Goal: Information Seeking & Learning: Understand process/instructions

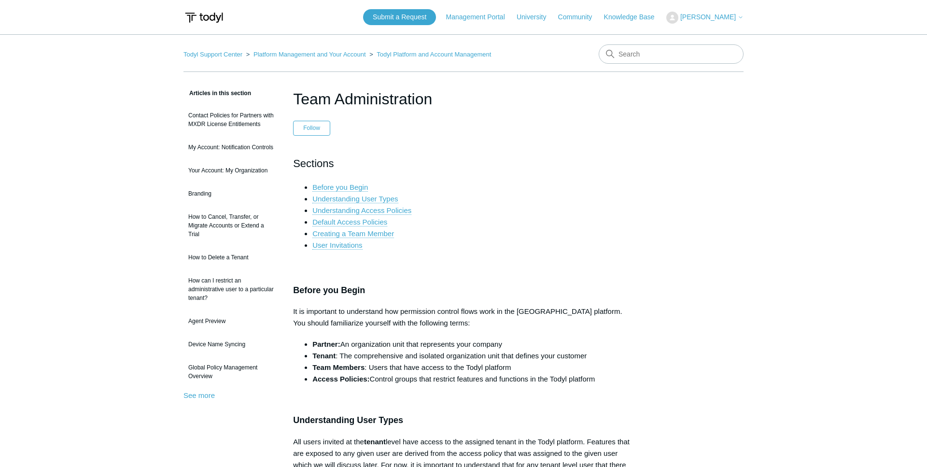
scroll to position [139, 0]
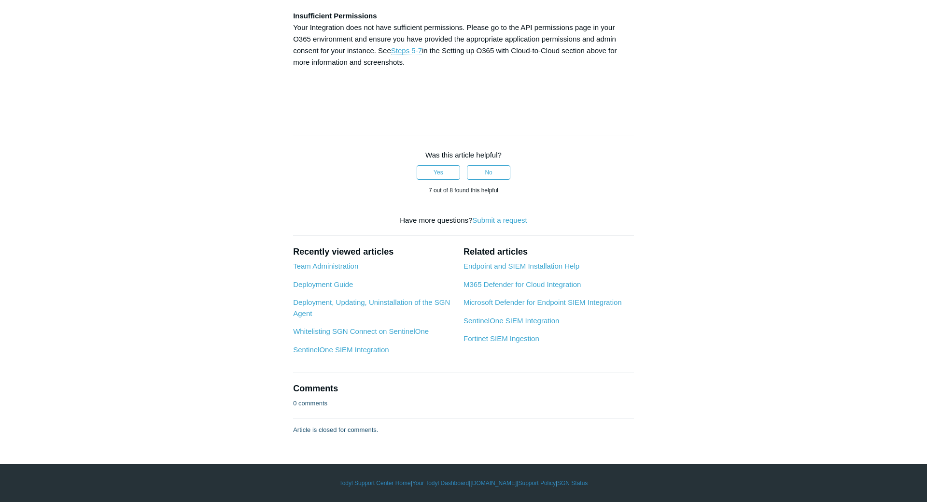
scroll to position [3646, 0]
drag, startPoint x: 396, startPoint y: 209, endPoint x: 303, endPoint y: 217, distance: 93.2
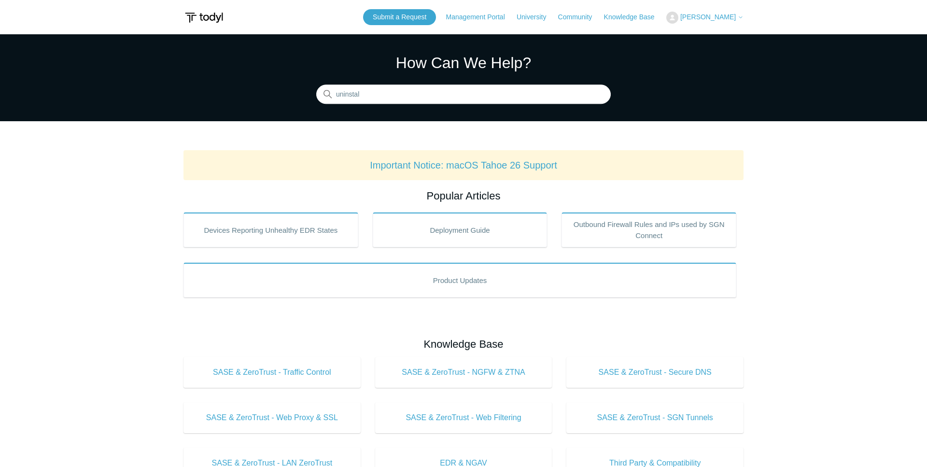
type input "uninstall"
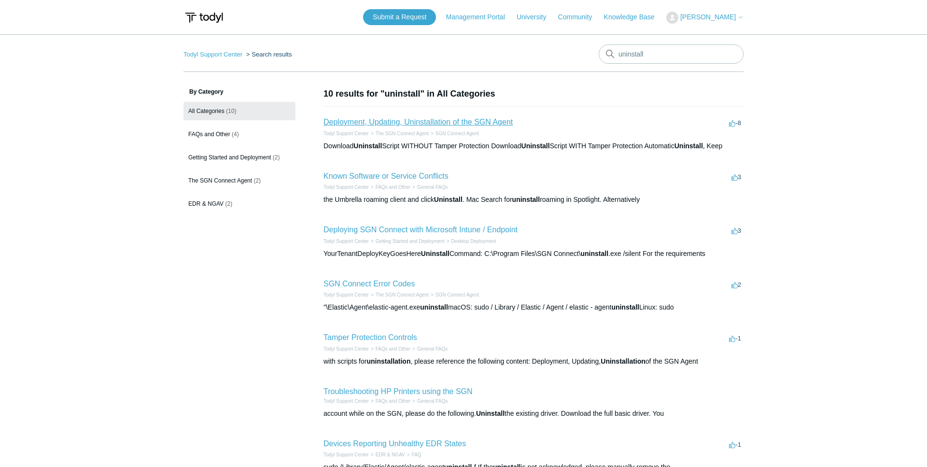
click at [401, 121] on link "Deployment, Updating, Uninstallation of the SGN Agent" at bounding box center [418, 122] width 189 height 8
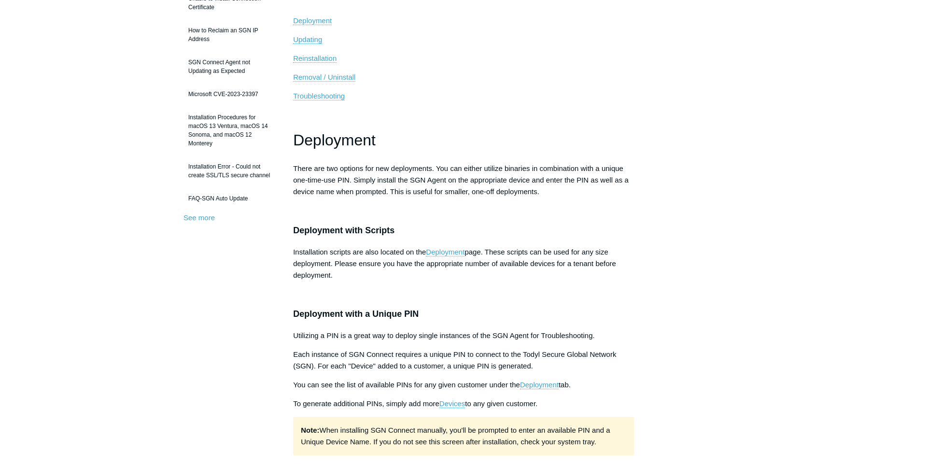
scroll to position [246, 0]
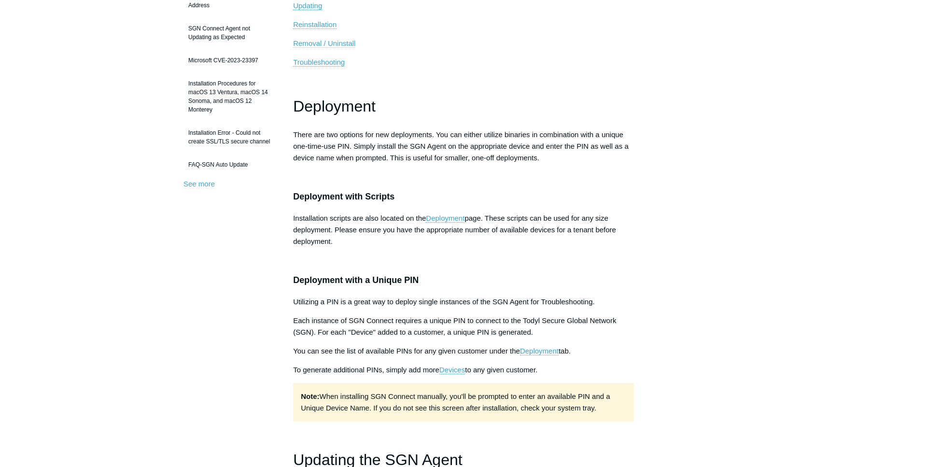
click at [332, 45] on span "Removal / Uninstall" at bounding box center [324, 43] width 62 height 8
